Goal: Check status: Check status

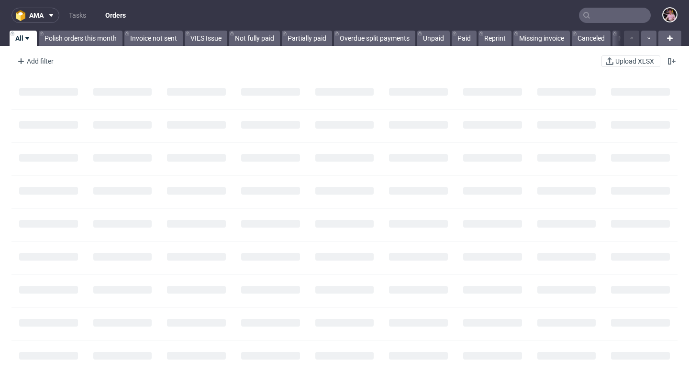
click at [594, 19] on input "text" at bounding box center [615, 15] width 72 height 15
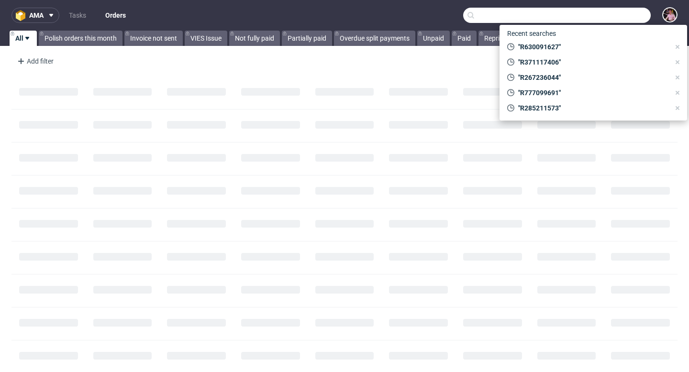
paste input "R371117406"
type input "R371117406"
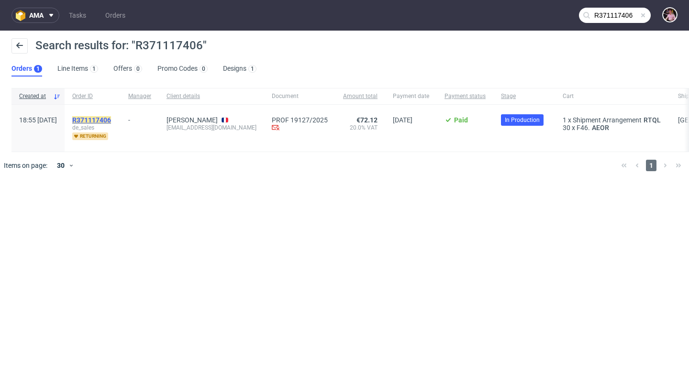
click at [111, 122] on mark "R371117406" at bounding box center [91, 120] width 39 height 8
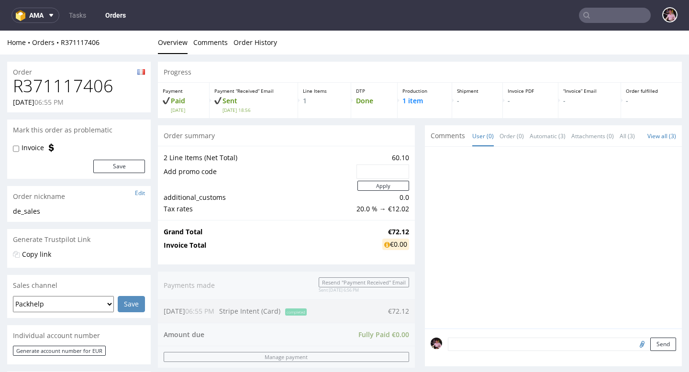
click at [88, 88] on h1 "R371117406" at bounding box center [79, 86] width 132 height 19
copy h1 "R371117406"
